Goal: Information Seeking & Learning: Learn about a topic

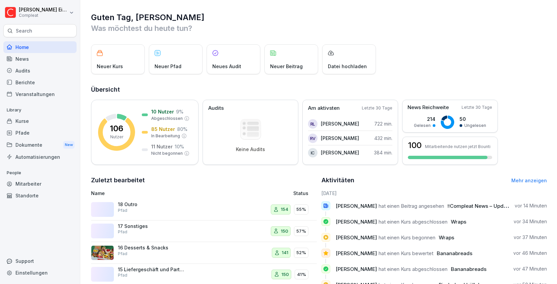
click at [31, 121] on div "Kurse" at bounding box center [39, 121] width 73 height 12
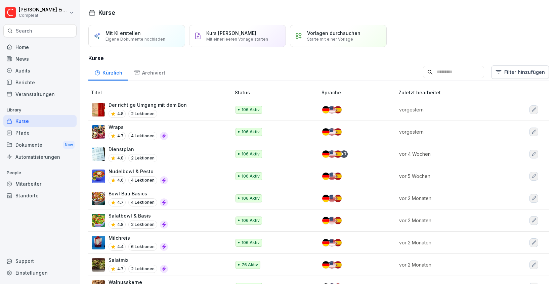
click at [533, 110] on icon "button" at bounding box center [533, 109] width 5 height 5
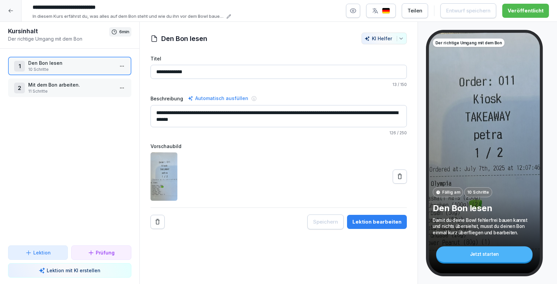
click at [9, 10] on icon at bounding box center [10, 10] width 5 height 5
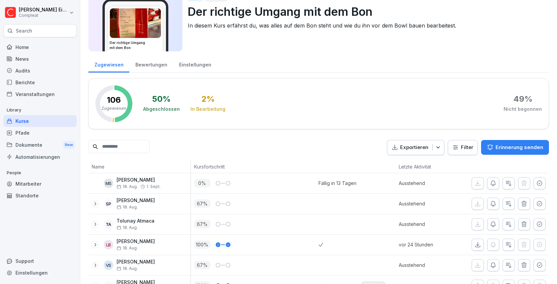
scroll to position [28, 0]
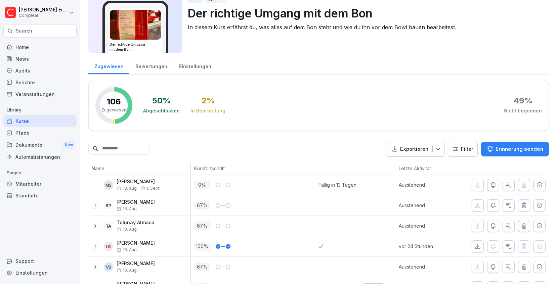
click at [37, 115] on div "Kurse" at bounding box center [39, 121] width 73 height 12
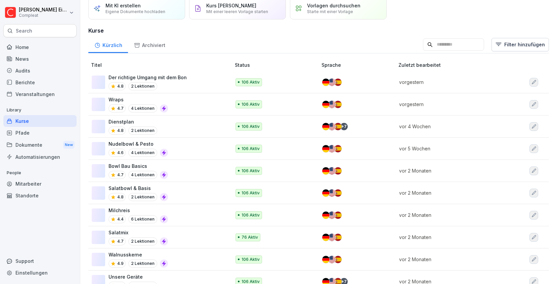
click at [37, 121] on div "Kurse" at bounding box center [39, 121] width 73 height 12
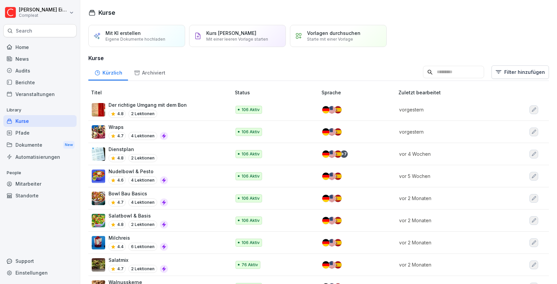
click at [338, 37] on p "Starte mit einer Vorlage" at bounding box center [330, 39] width 46 height 5
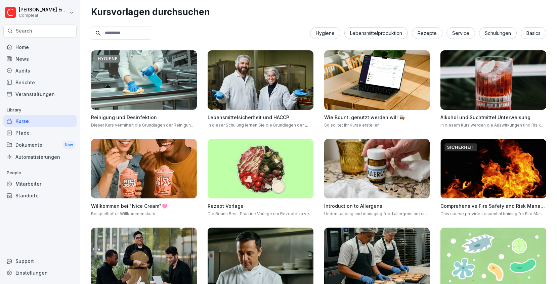
click at [38, 121] on div "Kurse" at bounding box center [39, 121] width 73 height 12
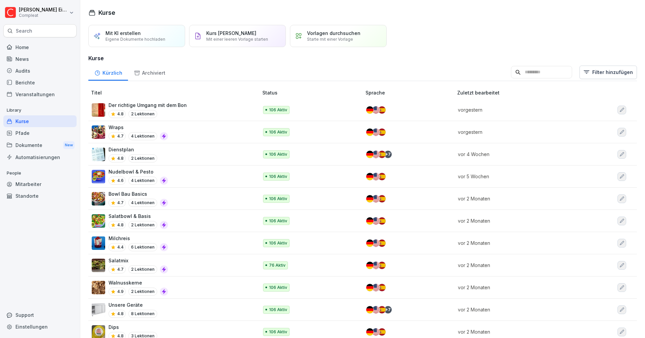
click at [61, 7] on html "[PERSON_NAME] Compleat Search Home News Audits Berichte Veranstaltungen Library…" at bounding box center [322, 169] width 645 height 338
click at [148, 15] on html "[PERSON_NAME] Compleat Search Home News Audits Berichte Veranstaltungen Library…" at bounding box center [322, 169] width 645 height 338
click at [36, 72] on div "Audits" at bounding box center [39, 71] width 73 height 12
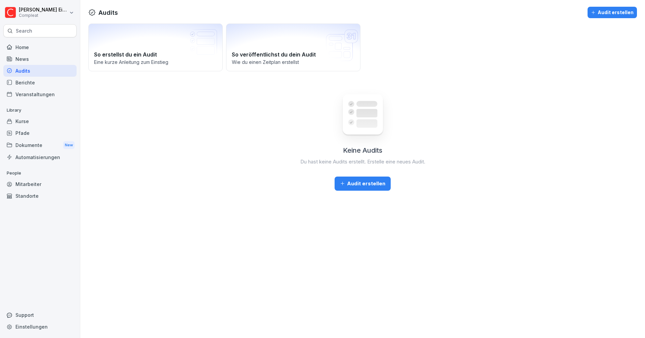
click at [34, 60] on div "News" at bounding box center [39, 59] width 73 height 12
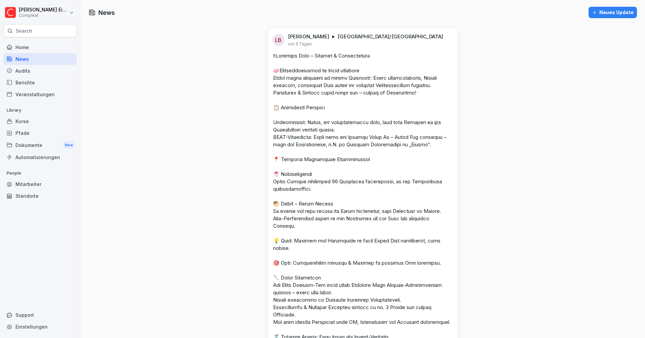
click at [20, 120] on div "Kurse" at bounding box center [39, 121] width 73 height 12
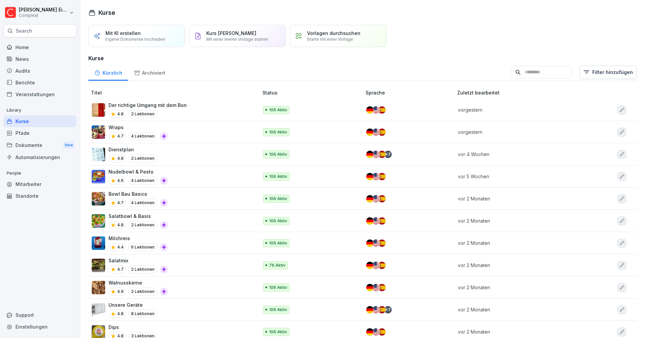
click at [30, 132] on div "Pfade" at bounding box center [39, 133] width 73 height 12
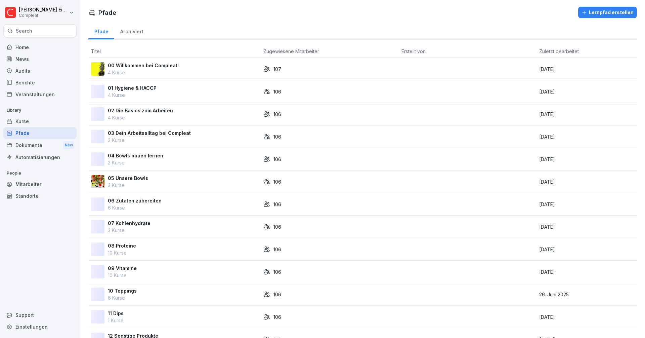
click at [31, 121] on div "Kurse" at bounding box center [39, 121] width 73 height 12
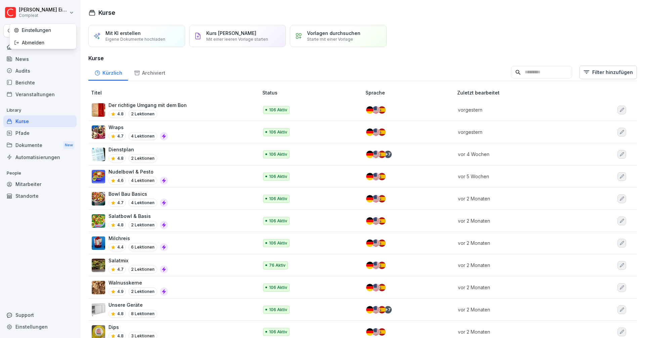
click at [69, 12] on html "[PERSON_NAME] Compleat Search Home News Audits Berichte Veranstaltungen Library…" at bounding box center [322, 169] width 645 height 338
click at [32, 42] on div "Abmelden" at bounding box center [43, 42] width 67 height 12
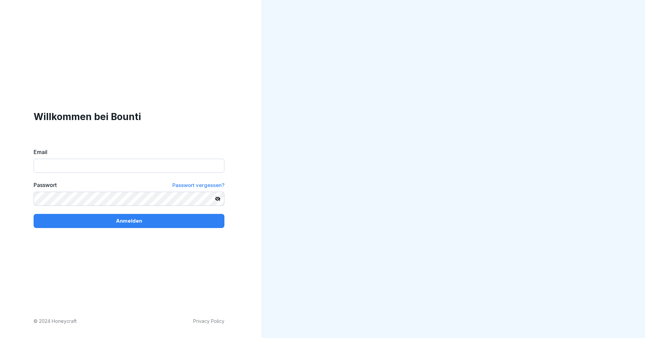
type input "**********"
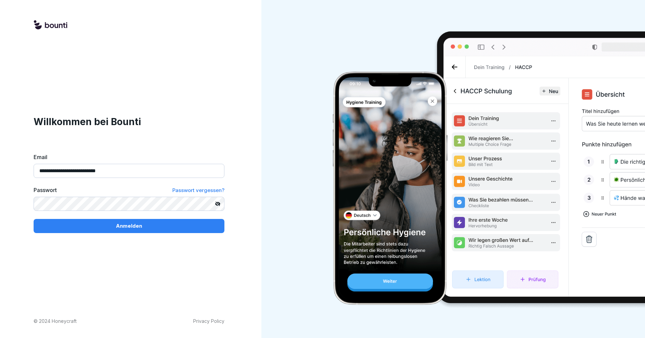
click at [129, 225] on button "Anmelden" at bounding box center [129, 226] width 191 height 14
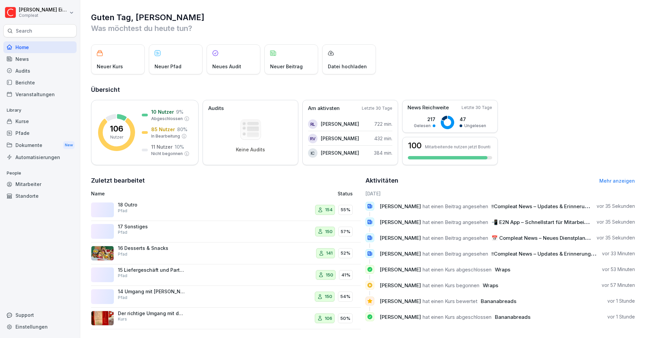
click at [56, 15] on html "Felix Eitler Compleat Search Home News Audits Berichte Veranstaltungen Library …" at bounding box center [322, 169] width 645 height 338
click at [38, 42] on div "Abmelden" at bounding box center [43, 42] width 67 height 12
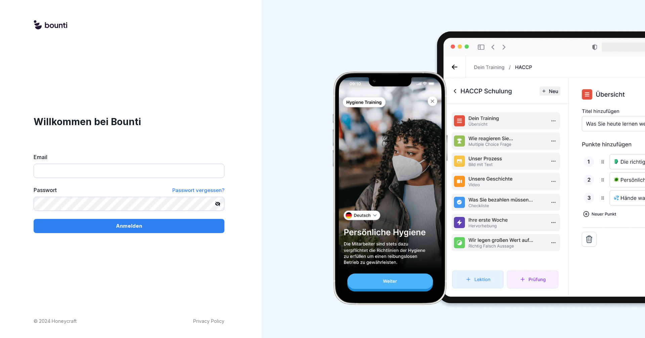
type input "**********"
click at [220, 204] on icon at bounding box center [217, 203] width 5 height 5
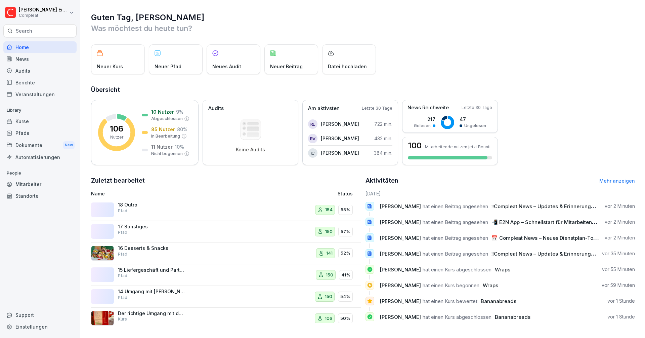
click at [23, 120] on div "Kurse" at bounding box center [39, 121] width 73 height 12
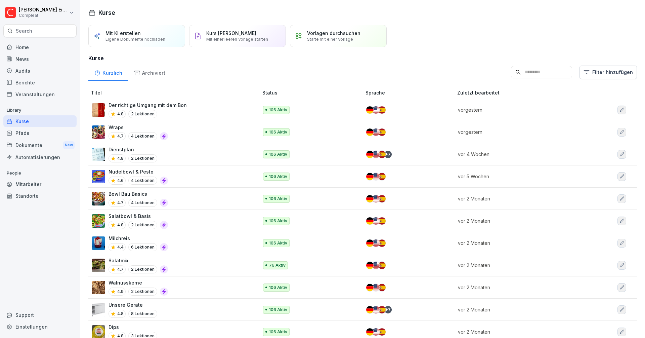
click at [328, 36] on div "Vorlagen durchsuchen Starte mit einer Vorlage" at bounding box center [333, 35] width 53 height 11
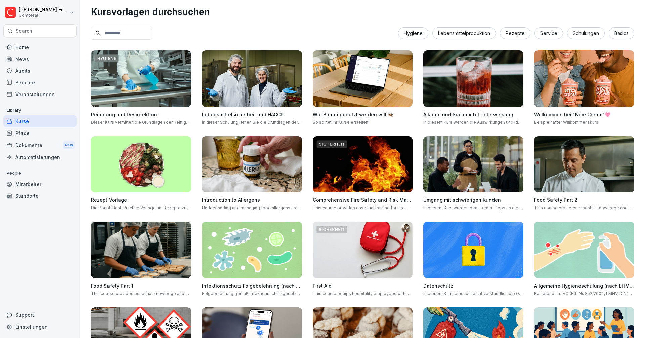
click at [17, 119] on div "Kurse" at bounding box center [39, 121] width 73 height 12
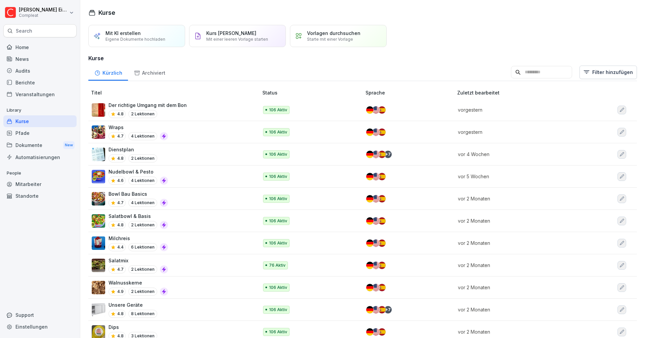
click at [176, 107] on p "Der richtige Umgang mit dem Bon" at bounding box center [147, 104] width 78 height 7
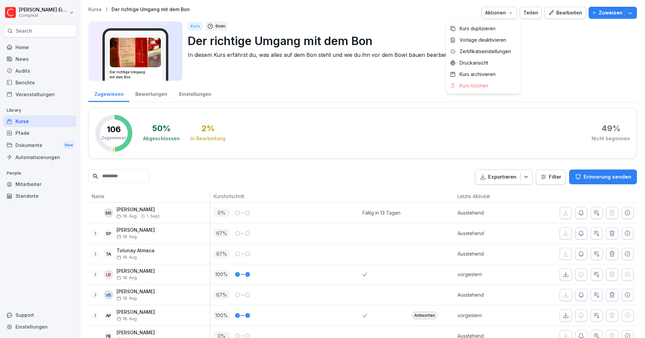
click at [513, 13] on icon "button" at bounding box center [510, 12] width 5 height 5
click at [562, 56] on html "Felix Eitler Compleat Search Home News Audits Berichte Veranstaltungen Library …" at bounding box center [322, 169] width 645 height 338
click at [571, 13] on div "Bearbeiten" at bounding box center [565, 12] width 34 height 7
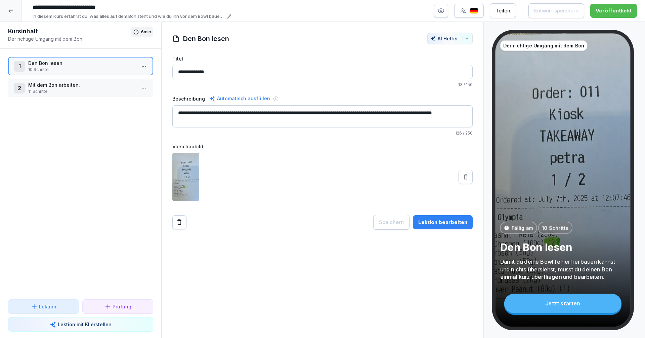
click at [13, 11] on icon at bounding box center [10, 10] width 5 height 5
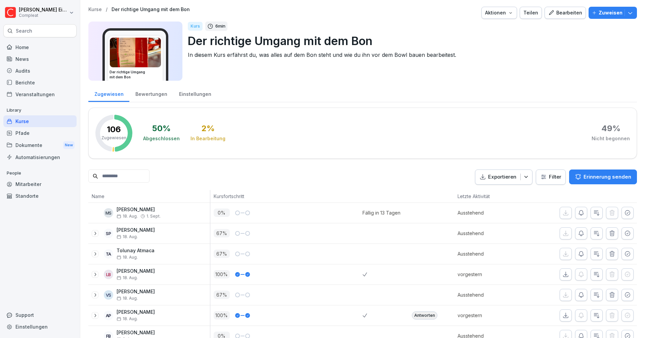
click at [45, 121] on div "Kurse" at bounding box center [39, 121] width 73 height 12
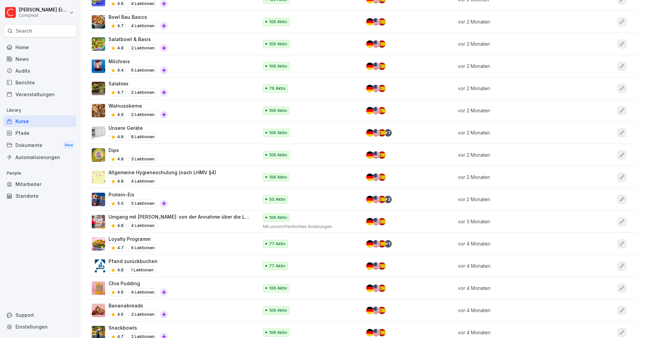
scroll to position [255, 0]
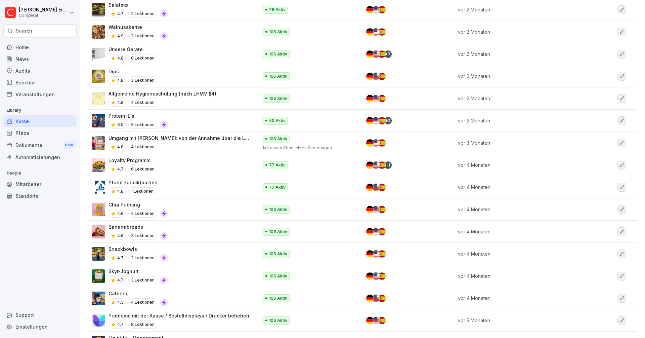
click at [178, 162] on div "Loyalty Programm 4.7 6 Lektionen" at bounding box center [172, 165] width 160 height 16
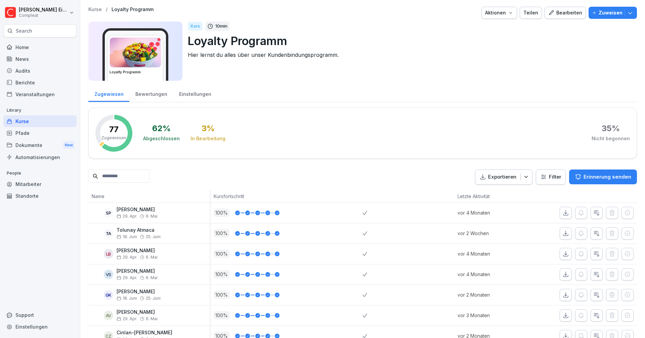
click at [573, 12] on div "Bearbeiten" at bounding box center [565, 12] width 34 height 7
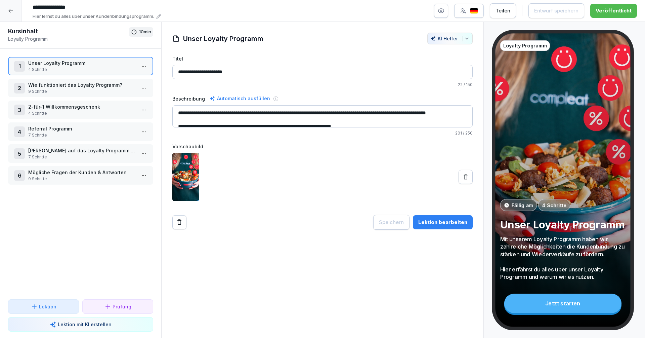
click at [65, 67] on p "4 Schritte" at bounding box center [81, 70] width 107 height 6
click at [146, 68] on html "**********" at bounding box center [322, 169] width 645 height 338
click at [165, 69] on html "**********" at bounding box center [322, 169] width 645 height 338
click at [97, 174] on p "Mögliche Fragen der Kunden & Antworten" at bounding box center [81, 172] width 107 height 7
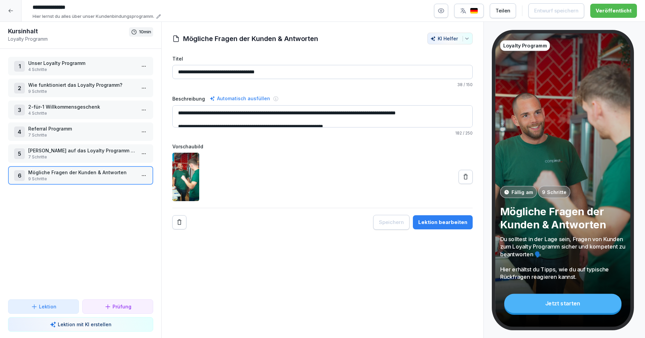
click at [100, 150] on p "Kunden auf das Loyalty Programm hinweisen" at bounding box center [81, 150] width 107 height 7
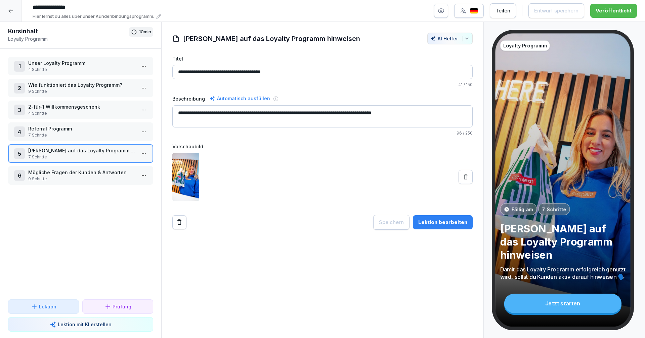
click at [144, 154] on html "**********" at bounding box center [322, 169] width 645 height 338
click at [128, 166] on div "Schritte bearbeiten" at bounding box center [118, 166] width 51 height 7
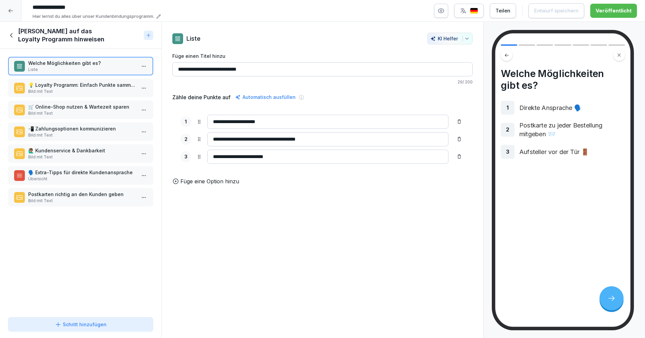
click at [54, 175] on p "🗣️ Extra-Tipps für direkte Kundenansprache" at bounding box center [81, 172] width 107 height 7
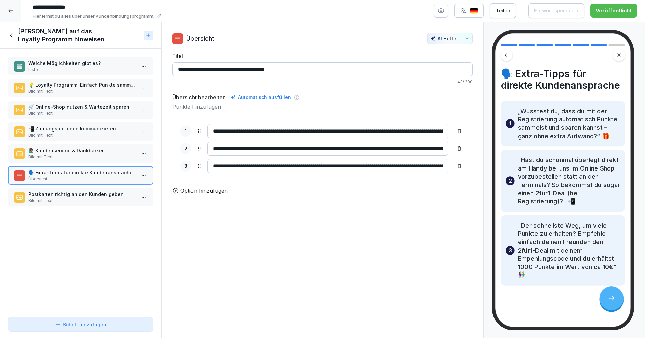
click at [11, 34] on icon at bounding box center [11, 35] width 7 height 7
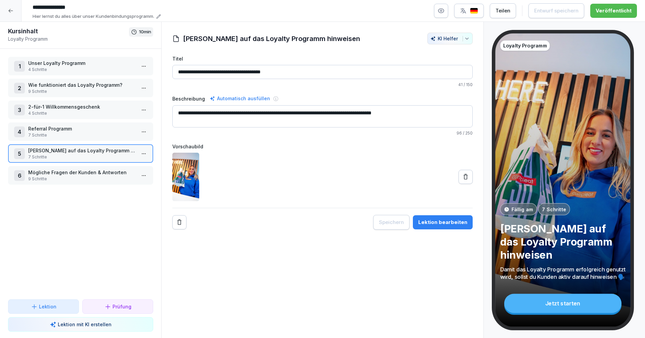
click at [141, 88] on html "**********" at bounding box center [322, 169] width 645 height 338
click at [124, 101] on div "Schritte bearbeiten" at bounding box center [118, 101] width 51 height 7
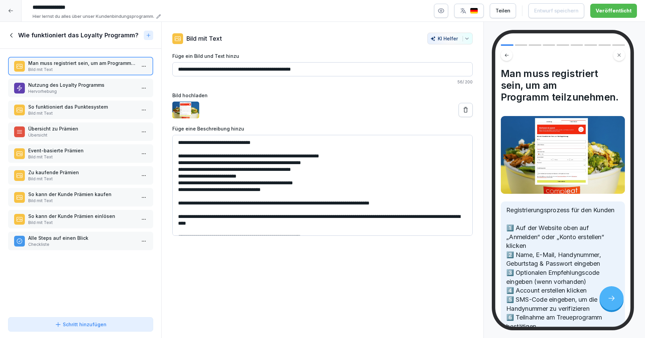
click at [47, 243] on p "Checkliste" at bounding box center [81, 244] width 107 height 6
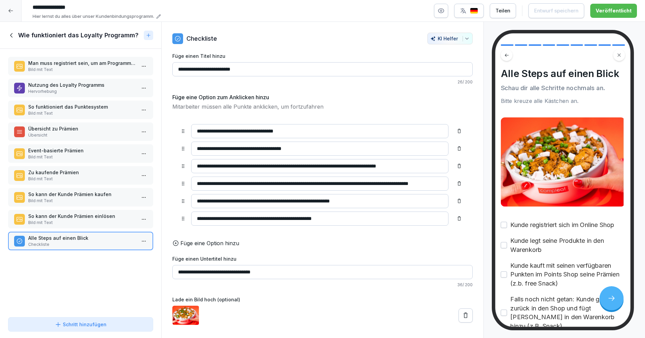
click at [14, 29] on div "Wie funktioniert das Loyalty Programm?" at bounding box center [80, 35] width 161 height 27
click at [12, 34] on icon at bounding box center [11, 35] width 7 height 7
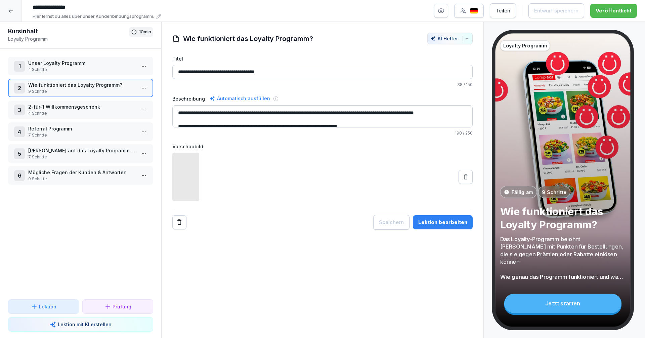
click at [49, 181] on p "9 Schritte" at bounding box center [81, 179] width 107 height 6
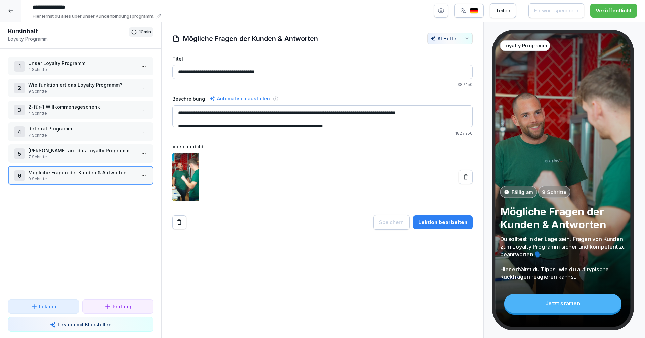
click at [148, 174] on html "**********" at bounding box center [322, 169] width 645 height 338
click at [128, 186] on div "Schritte bearbeiten" at bounding box center [118, 188] width 51 height 7
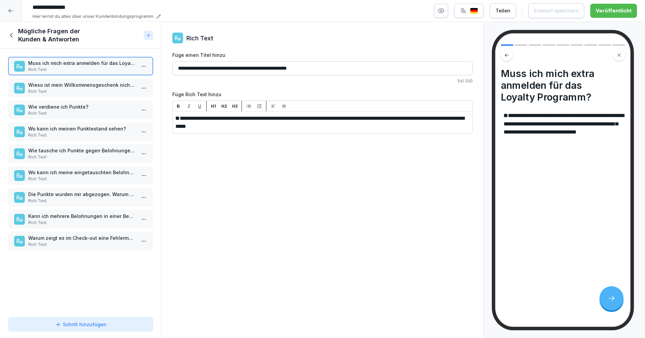
click at [48, 85] on p "Wieso ist mein Willkommensgeschenk nicht mehr in meinem Account hinterlegt?" at bounding box center [81, 84] width 107 height 7
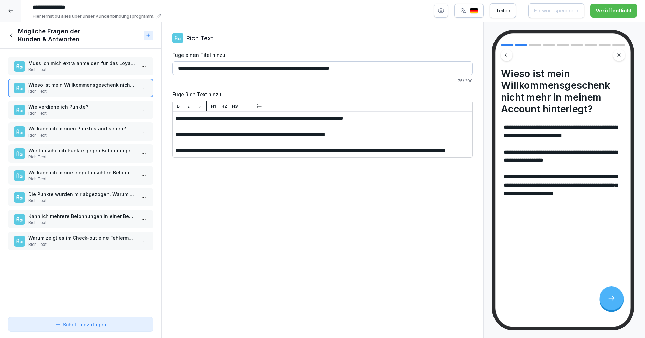
click at [46, 108] on p "Wie verdiene ich Punkte?" at bounding box center [81, 106] width 107 height 7
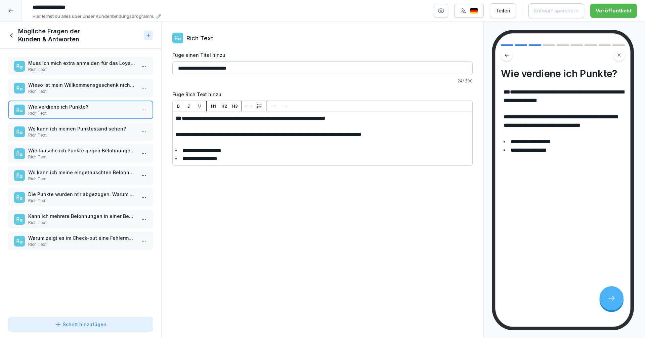
click at [45, 136] on p "Rich Text" at bounding box center [81, 135] width 107 height 6
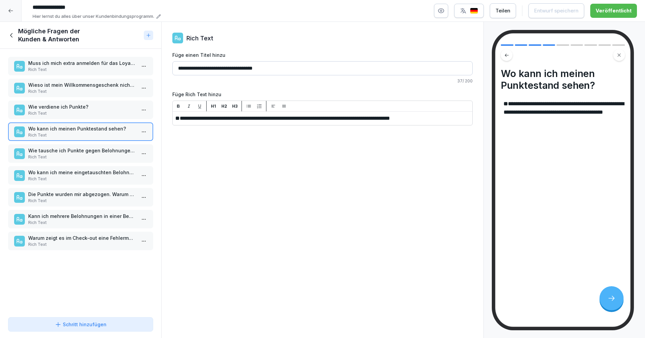
click at [14, 33] on icon at bounding box center [11, 35] width 7 height 7
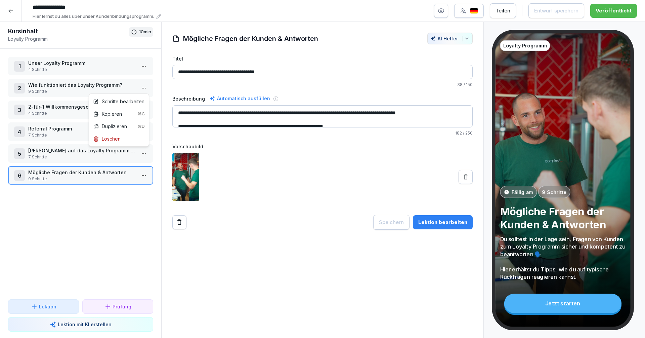
click at [145, 86] on html "**********" at bounding box center [322, 169] width 645 height 338
click at [127, 98] on div "Schritte bearbeiten" at bounding box center [118, 101] width 51 height 7
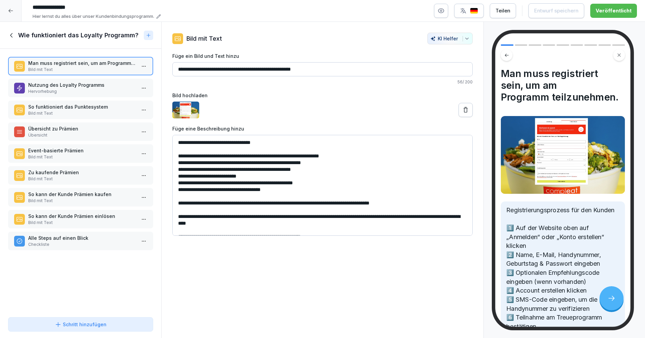
click at [9, 33] on icon at bounding box center [11, 35] width 7 height 7
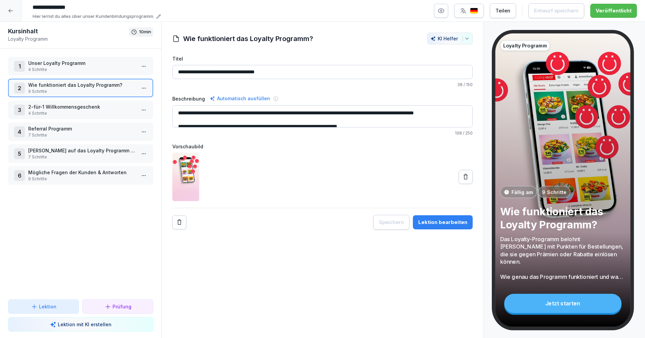
click at [80, 71] on p "4 Schritte" at bounding box center [81, 70] width 107 height 6
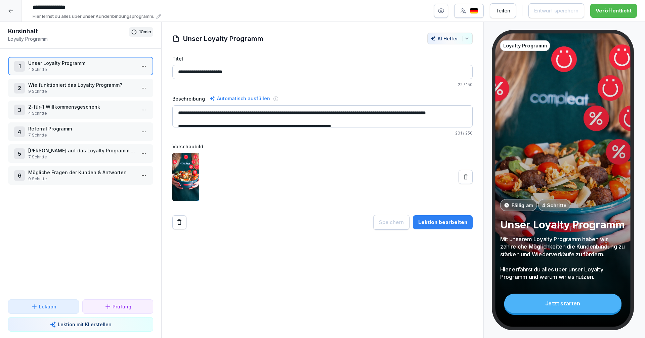
click at [146, 66] on html "**********" at bounding box center [322, 169] width 645 height 338
click at [130, 78] on div "Schritte bearbeiten" at bounding box center [118, 79] width 51 height 7
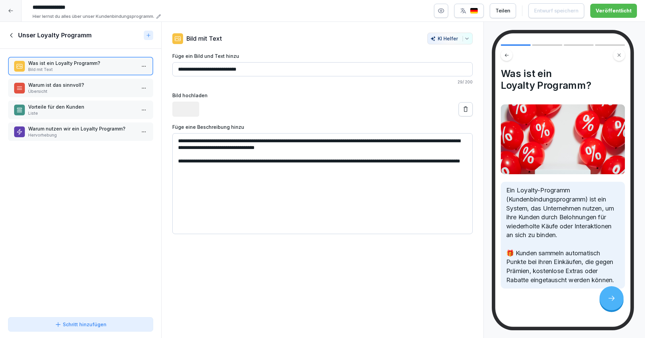
click at [55, 106] on p "Vorteile für den Kunden" at bounding box center [81, 106] width 107 height 7
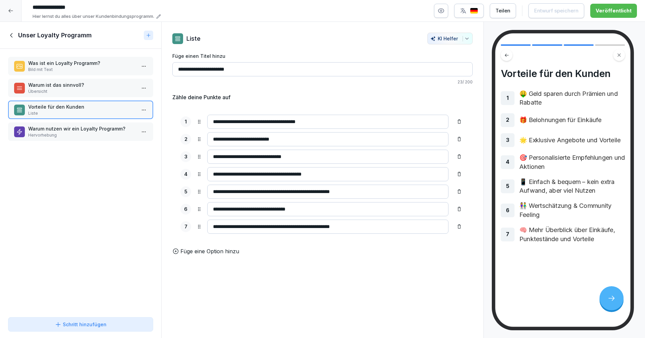
click at [47, 130] on p "Warum nutzen wir ein Loyalty Programm?" at bounding box center [81, 128] width 107 height 7
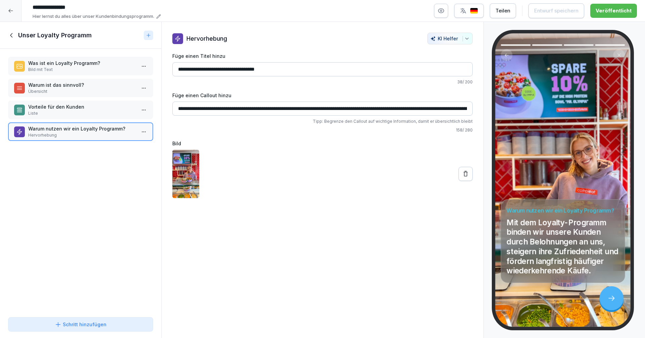
click at [8, 34] on icon at bounding box center [11, 35] width 7 height 7
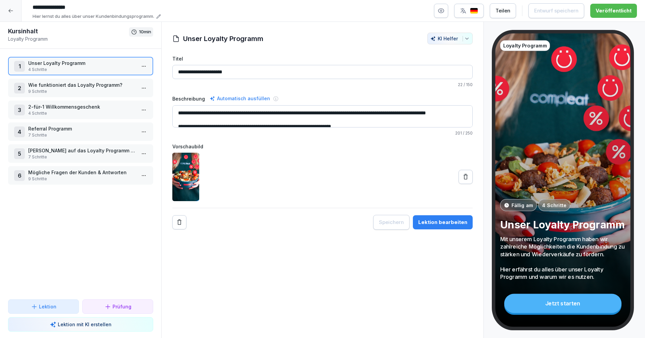
click at [10, 6] on div at bounding box center [10, 10] width 21 height 21
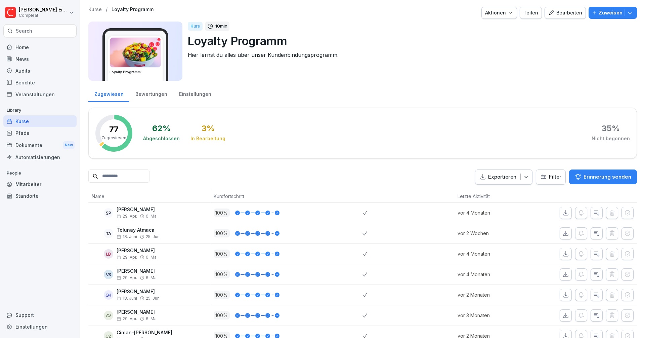
click at [23, 121] on div "Kurse" at bounding box center [39, 121] width 73 height 12
